Goal: Complete application form

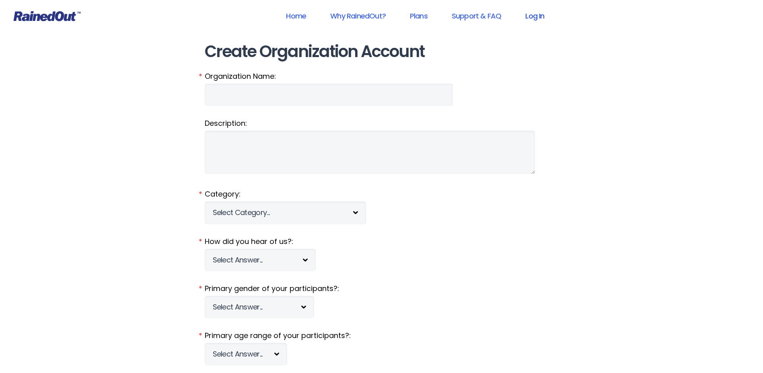
click at [536, 14] on link "Log In" at bounding box center [535, 16] width 40 height 18
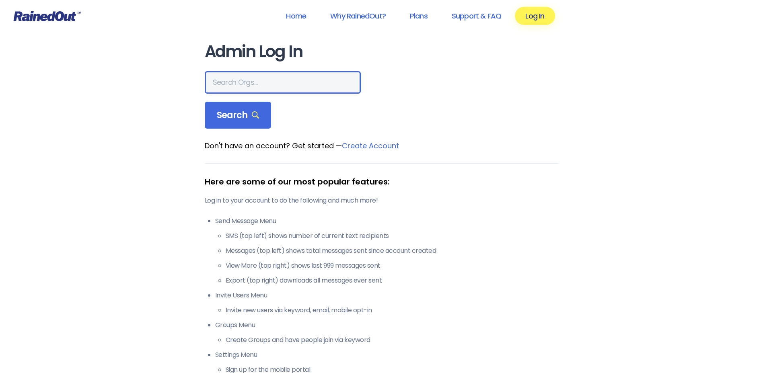
click at [243, 84] on input "text" at bounding box center [283, 82] width 156 height 23
type input "wcs"
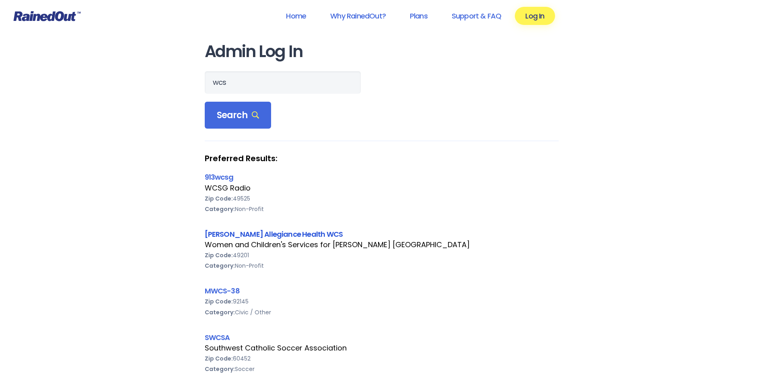
click at [244, 236] on link "[PERSON_NAME] Allegiance Health WCS" at bounding box center [274, 234] width 138 height 10
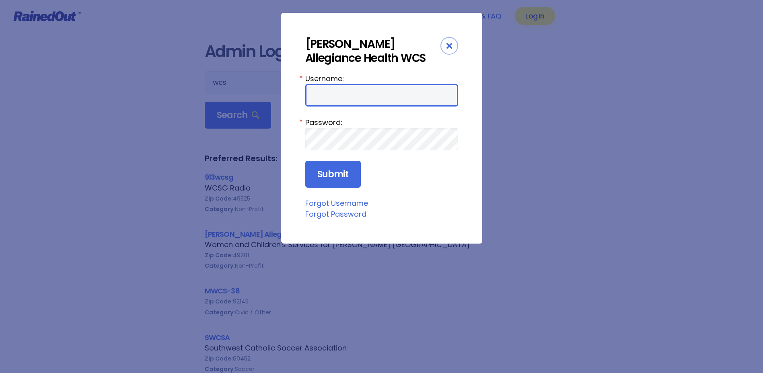
click at [336, 100] on input "Username:" at bounding box center [381, 95] width 153 height 23
type input "amercur1"
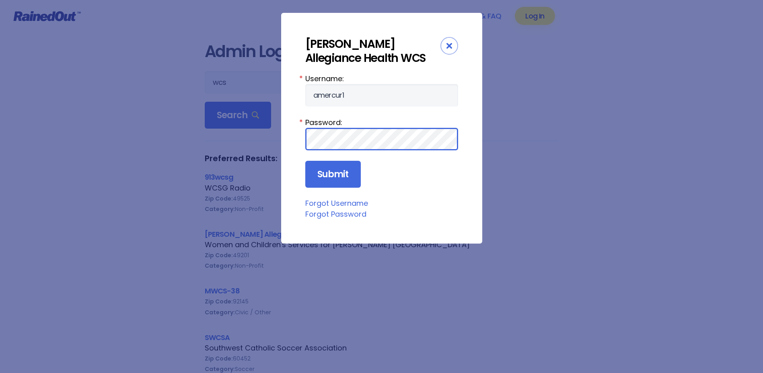
click at [305, 161] on input "Submit" at bounding box center [332, 174] width 55 height 27
